Goal: Use online tool/utility

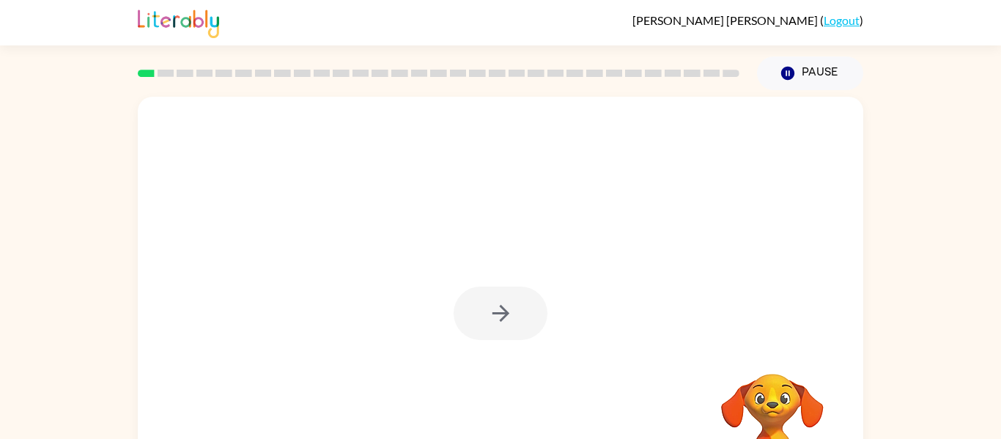
click at [502, 312] on div at bounding box center [501, 314] width 94 height 54
click at [501, 312] on div at bounding box center [501, 314] width 94 height 54
click at [499, 317] on icon "button" at bounding box center [501, 314] width 26 height 26
click at [499, 317] on div at bounding box center [501, 220] width 726 height 246
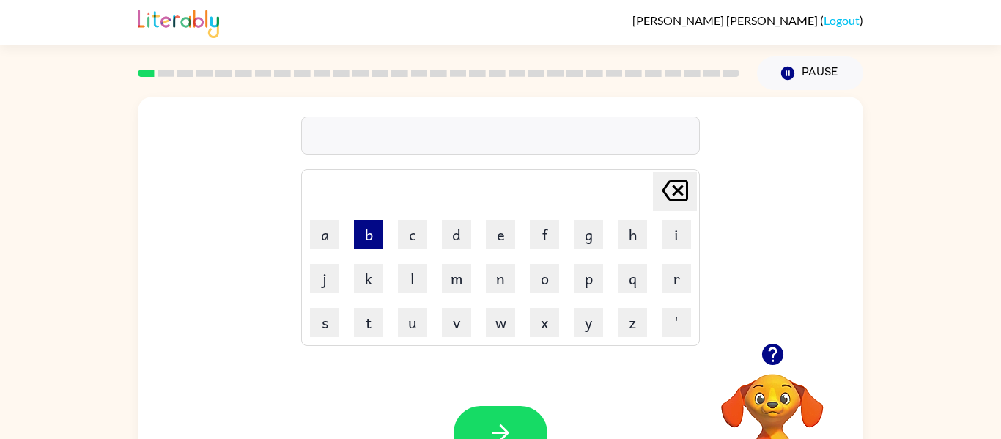
click at [369, 239] on button "b" at bounding box center [368, 234] width 29 height 29
click at [551, 264] on button "o" at bounding box center [544, 278] width 29 height 29
click at [683, 287] on button "r" at bounding box center [676, 278] width 29 height 29
click at [447, 238] on button "d" at bounding box center [456, 234] width 29 height 29
click at [506, 238] on button "e" at bounding box center [500, 234] width 29 height 29
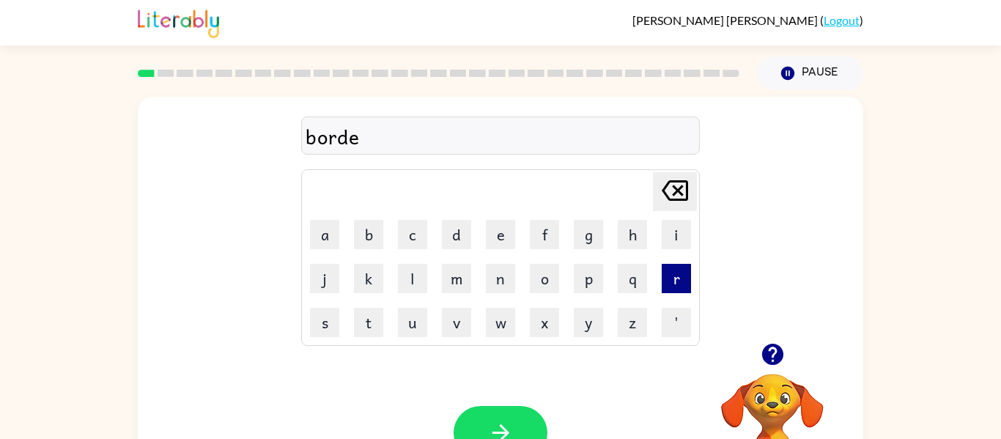
click at [681, 268] on button "r" at bounding box center [676, 278] width 29 height 29
click at [477, 433] on button "button" at bounding box center [501, 433] width 94 height 54
click at [663, 287] on button "r" at bounding box center [676, 278] width 29 height 29
type button "r"
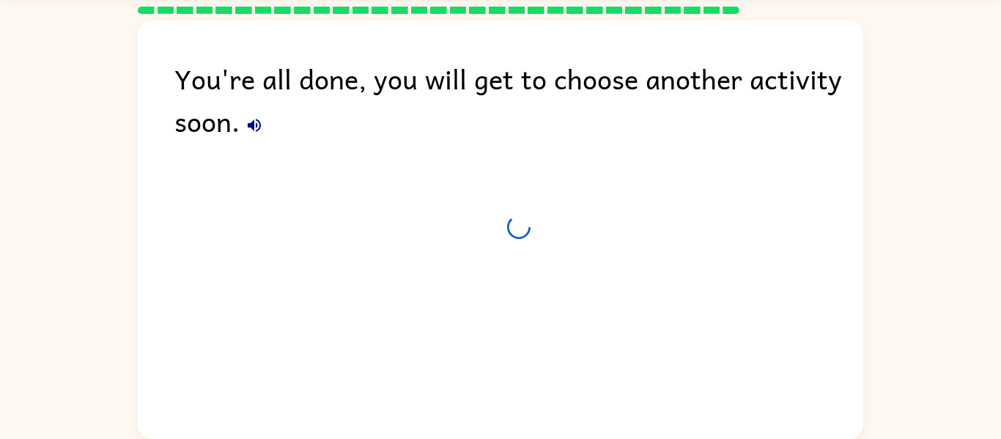
scroll to position [50, 0]
